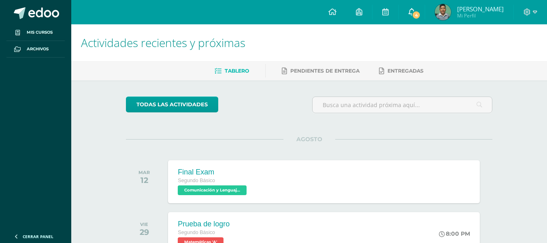
click at [411, 7] on link "4" at bounding box center [412, 12] width 26 height 24
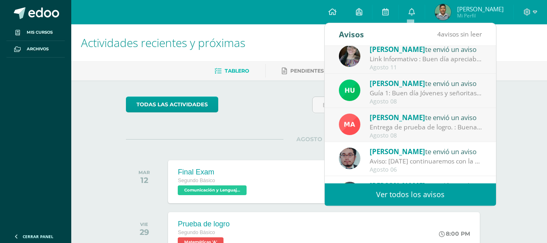
scroll to position [41, 0]
click at [380, 127] on div "Entrega de prueba de logro. : Buenas tardes, estimados estudiantes y padres de …" at bounding box center [426, 126] width 113 height 9
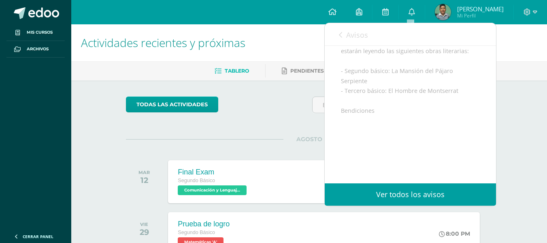
scroll to position [211, 0]
click at [342, 36] on icon at bounding box center [340, 35] width 3 height 6
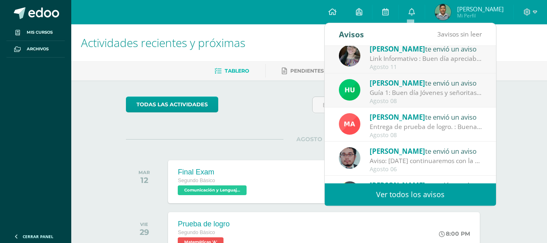
click at [381, 86] on span "[PERSON_NAME]" at bounding box center [397, 82] width 55 height 9
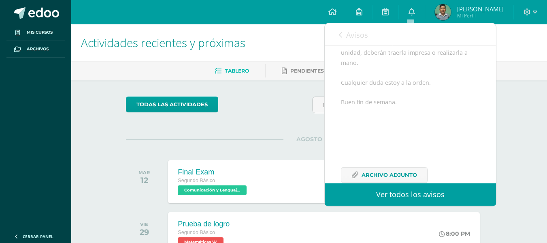
scroll to position [151, 0]
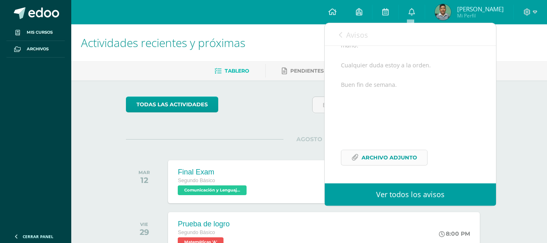
click at [380, 156] on span "Archivo Adjunto" at bounding box center [389, 157] width 55 height 15
click at [337, 32] on div "Avisos 2 avisos sin leer Avisos" at bounding box center [410, 34] width 171 height 23
click at [337, 34] on div "Avisos 2 avisos sin leer Avisos" at bounding box center [410, 34] width 171 height 23
click at [339, 35] on icon at bounding box center [340, 35] width 3 height 6
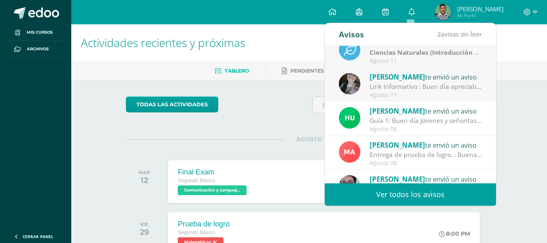
scroll to position [0, 0]
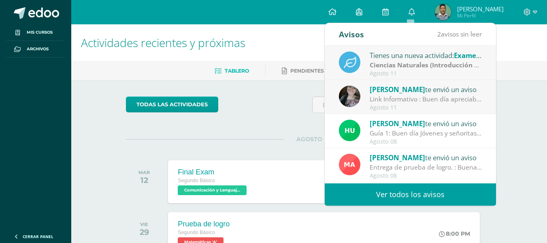
click at [389, 59] on div "Tienes una nueva actividad: Examen de unidad" at bounding box center [426, 55] width 113 height 11
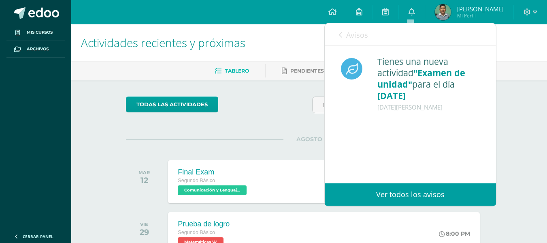
click at [338, 36] on div "Avisos 1 avisos sin leer Avisos" at bounding box center [410, 34] width 171 height 23
click at [343, 36] on link "Avisos" at bounding box center [353, 34] width 29 height 23
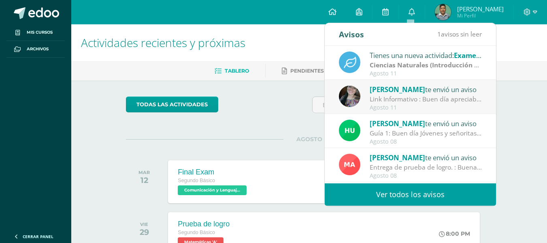
click at [388, 101] on div "Link Informativo : Buen día apreciables estudiantes, es un gusto dirigirme a us…" at bounding box center [426, 98] width 113 height 9
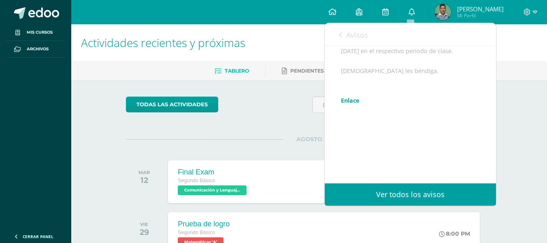
scroll to position [133, 0]
click at [355, 125] on link "Enlace" at bounding box center [350, 121] width 19 height 8
click at [341, 32] on icon at bounding box center [340, 35] width 3 height 6
